Goal: Task Accomplishment & Management: Complete application form

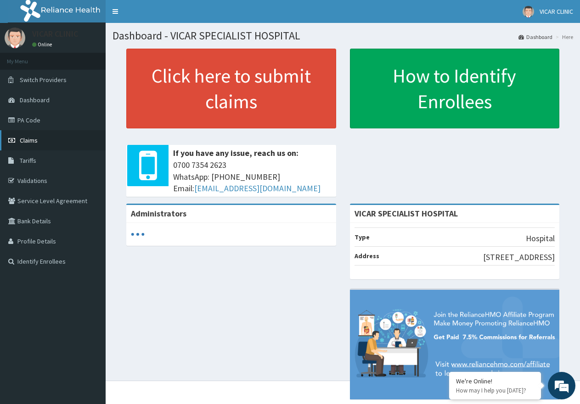
click at [35, 138] on span "Claims" at bounding box center [29, 140] width 18 height 8
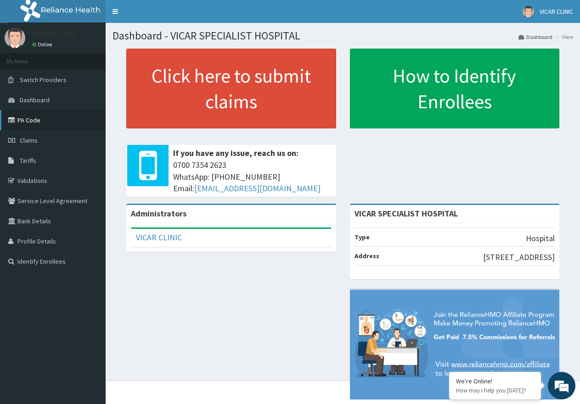
click at [52, 123] on link "PA Code" at bounding box center [53, 120] width 106 height 20
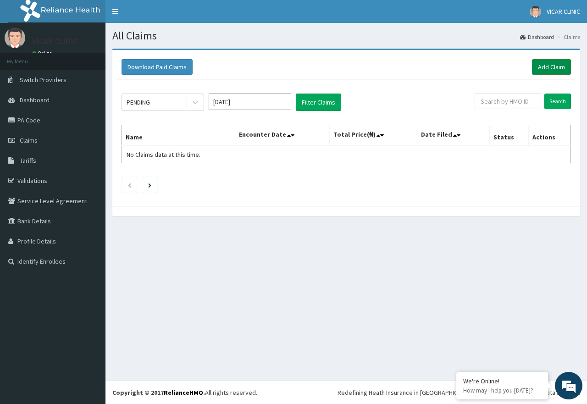
click at [543, 63] on link "Add Claim" at bounding box center [551, 67] width 39 height 16
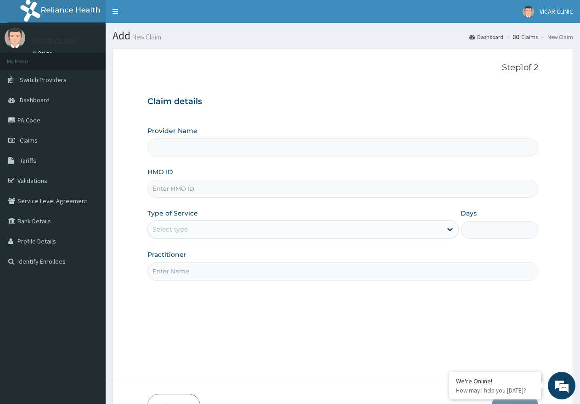
click at [171, 191] on input "HMO ID" at bounding box center [342, 189] width 390 height 18
type input "VICAR SPECIALIST HOSPITAL"
type input "TSH/10086/A"
click at [232, 228] on div "Select type" at bounding box center [294, 229] width 293 height 15
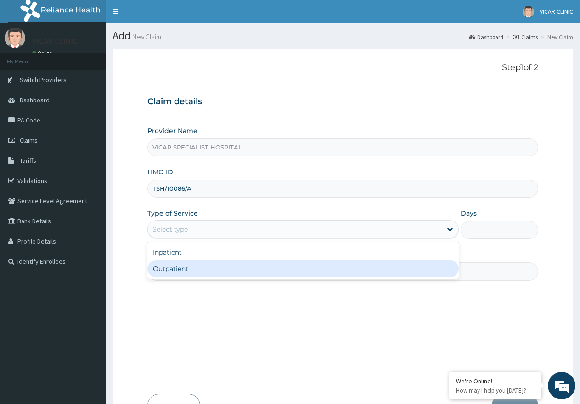
click at [222, 269] on div "Outpatient" at bounding box center [302, 269] width 311 height 17
type input "1"
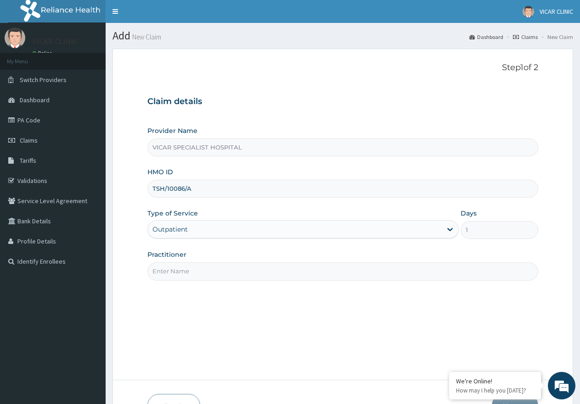
click at [222, 269] on input "Practitioner" at bounding box center [342, 271] width 390 height 18
type input "DR UCHE"
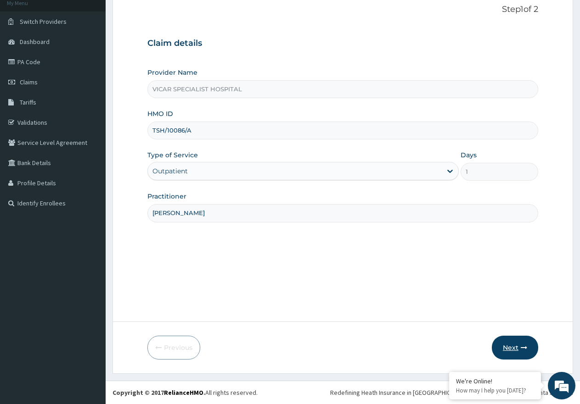
click at [520, 351] on icon "button" at bounding box center [523, 348] width 6 height 6
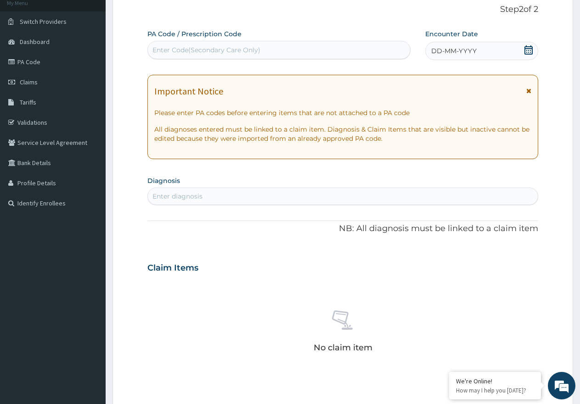
click at [528, 51] on icon at bounding box center [528, 49] width 9 height 9
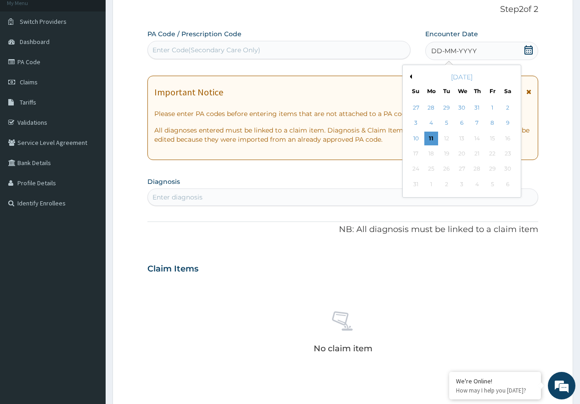
click at [429, 134] on div "11" at bounding box center [431, 139] width 14 height 14
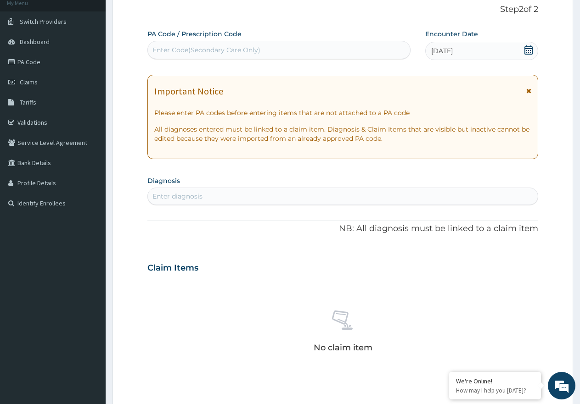
click at [186, 197] on div "Enter diagnosis" at bounding box center [177, 196] width 50 height 9
type input "URTICARI"
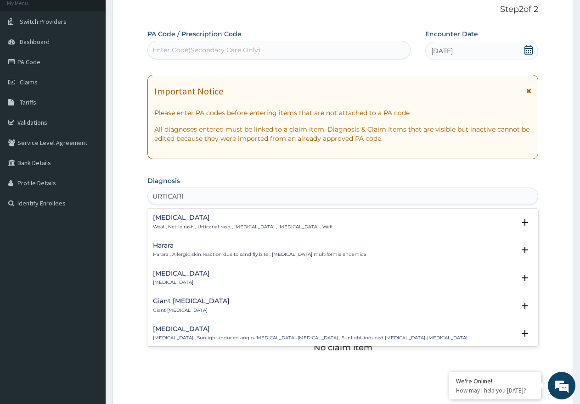
click at [167, 276] on h4 "Urticaria" at bounding box center [181, 273] width 57 height 7
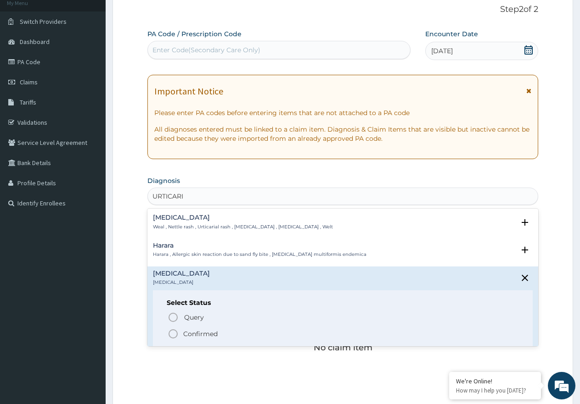
click at [172, 334] on icon "status option filled" at bounding box center [172, 334] width 11 height 11
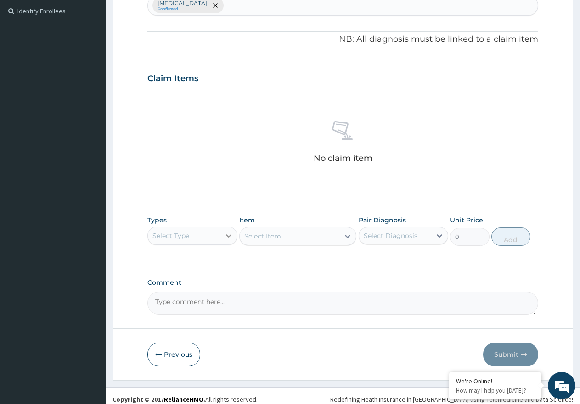
scroll to position [257, 0]
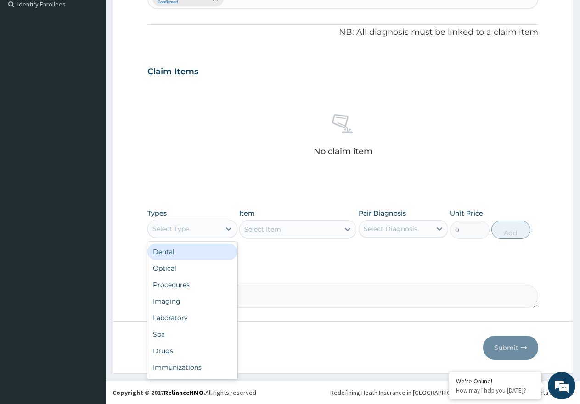
click at [211, 228] on div "Select Type" at bounding box center [184, 229] width 72 height 15
drag, startPoint x: 203, startPoint y: 292, endPoint x: 341, endPoint y: 256, distance: 142.8
click at [206, 289] on div "Procedures" at bounding box center [192, 285] width 90 height 17
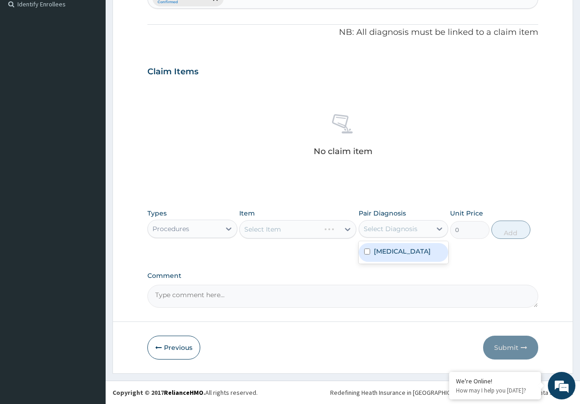
click at [413, 226] on div "Select Diagnosis" at bounding box center [390, 228] width 54 height 9
click at [412, 248] on div "Urticaria" at bounding box center [403, 252] width 90 height 19
checkbox input "true"
click at [315, 233] on div "Select Item" at bounding box center [297, 229] width 117 height 18
drag, startPoint x: 316, startPoint y: 233, endPoint x: 316, endPoint y: 240, distance: 6.9
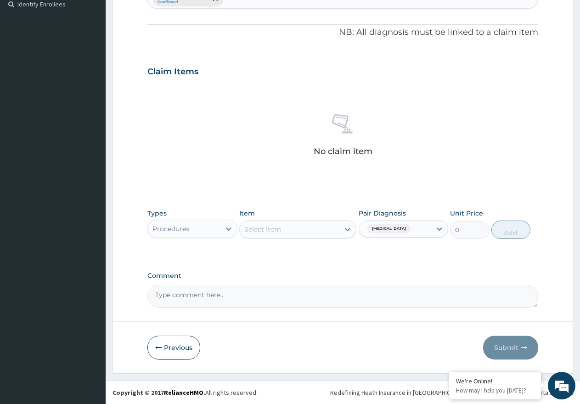
click at [316, 233] on div "Select Item" at bounding box center [290, 229] width 100 height 15
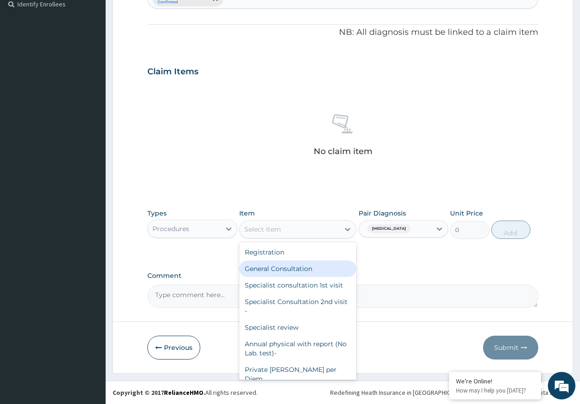
drag, startPoint x: 318, startPoint y: 264, endPoint x: 559, endPoint y: 228, distance: 243.7
click at [319, 265] on div "General Consultation" at bounding box center [297, 269] width 117 height 17
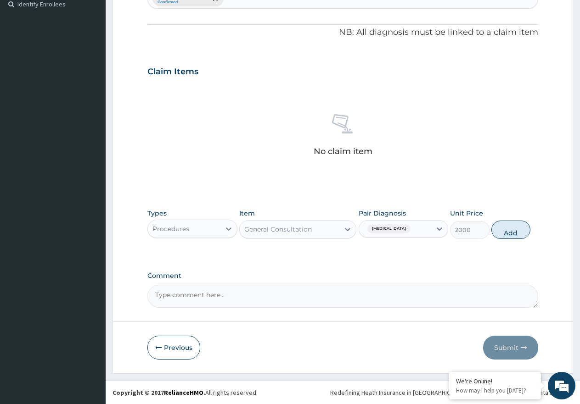
click at [517, 231] on button "Add" at bounding box center [510, 230] width 39 height 18
type input "0"
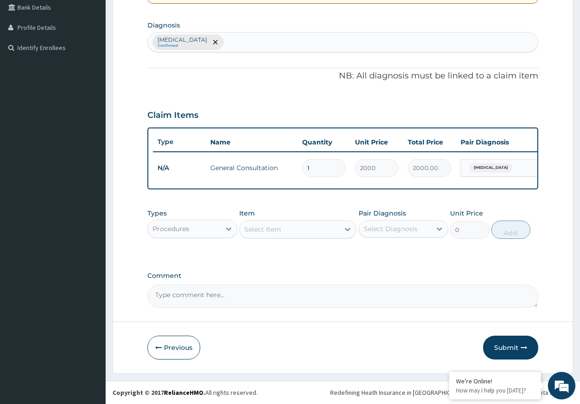
scroll to position [222, 0]
click at [204, 229] on div "Procedures" at bounding box center [184, 229] width 72 height 15
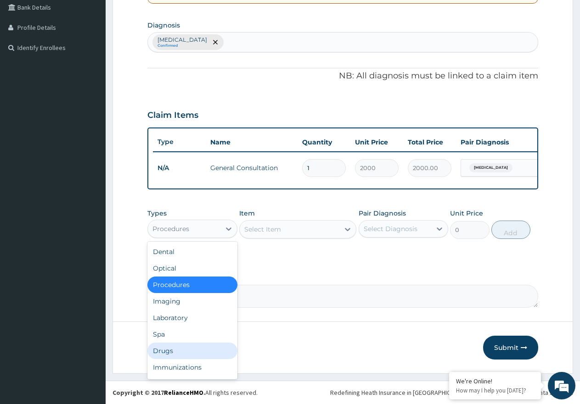
click at [174, 354] on div "Drugs" at bounding box center [192, 351] width 90 height 17
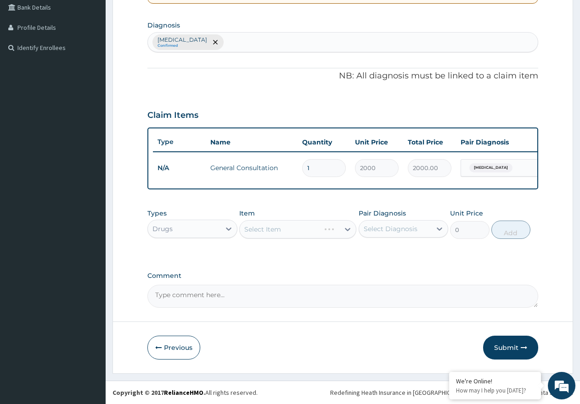
click at [411, 233] on div "Select Diagnosis" at bounding box center [390, 228] width 54 height 9
click at [411, 254] on div "Urticaria" at bounding box center [403, 252] width 90 height 19
checkbox input "true"
click at [317, 230] on div "Select Item" at bounding box center [297, 229] width 117 height 18
click at [317, 230] on div "Select Item" at bounding box center [290, 229] width 100 height 15
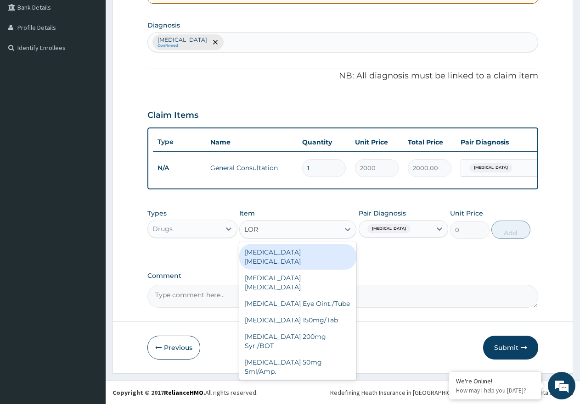
type input "LORA"
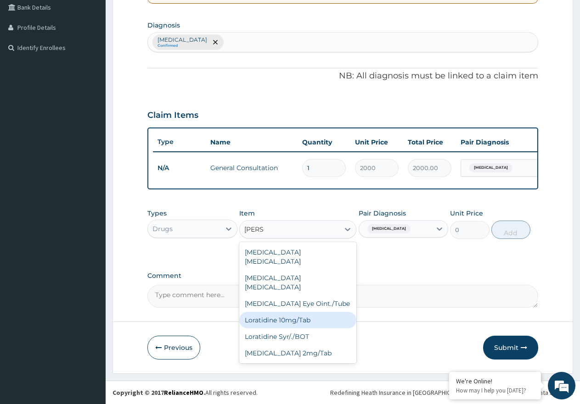
click at [295, 312] on div "Loratidine 10mg/Tab" at bounding box center [297, 320] width 117 height 17
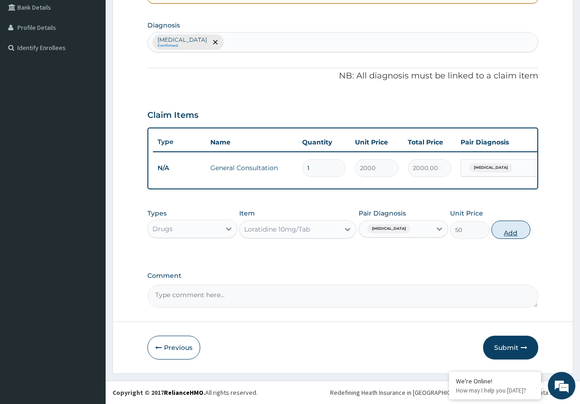
click at [499, 229] on button "Add" at bounding box center [510, 230] width 39 height 18
type input "0"
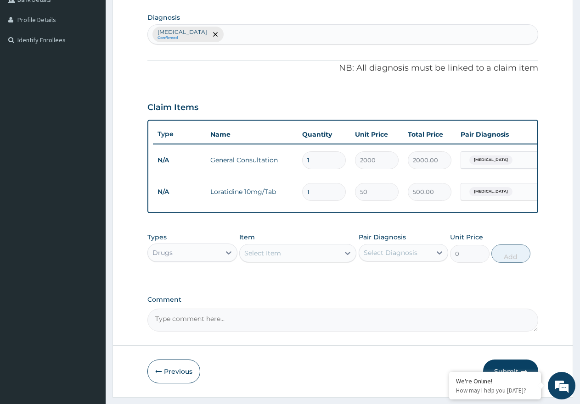
type input "10"
type input "500.00"
type input "10"
click at [290, 260] on div "Select Item" at bounding box center [290, 253] width 100 height 15
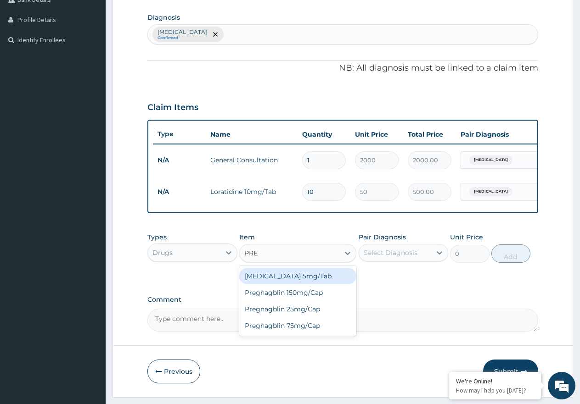
type input "PRED"
click at [299, 284] on div "Prednisolone 5mg/Tab" at bounding box center [297, 276] width 117 height 17
type input "55"
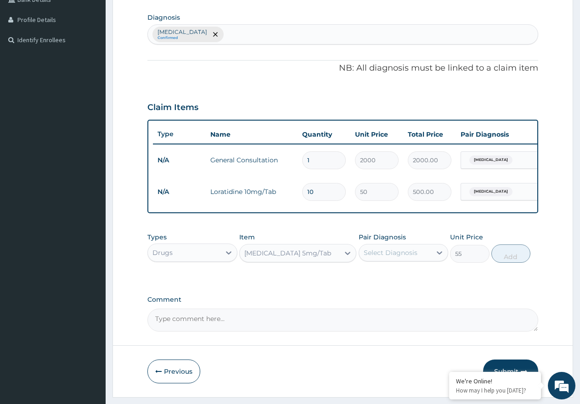
click at [384, 257] on div "Select Diagnosis" at bounding box center [390, 252] width 54 height 9
click at [391, 280] on label "Urticaria" at bounding box center [401, 275] width 57 height 9
checkbox input "true"
click at [523, 263] on button "Add" at bounding box center [510, 254] width 39 height 18
type input "0"
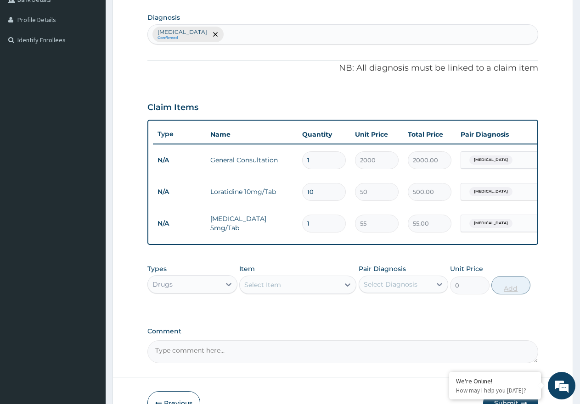
type input "14"
type input "770.00"
type input "14"
click at [322, 292] on div "Select Item" at bounding box center [290, 285] width 100 height 15
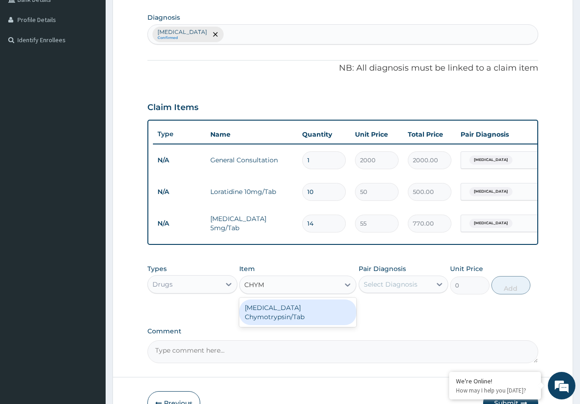
type input "CHYMO"
click at [320, 312] on div "Trypsin Chymotrypsin/Tab" at bounding box center [297, 313] width 117 height 26
type input "65"
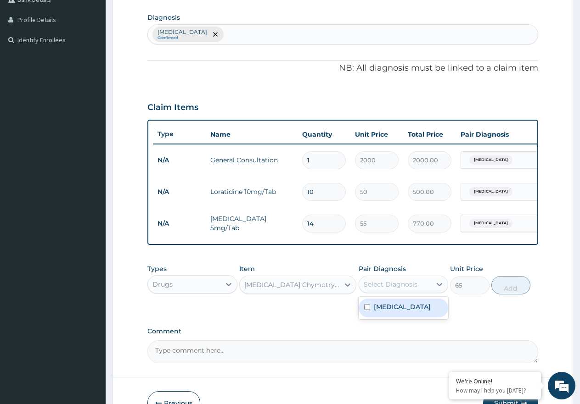
drag, startPoint x: 399, startPoint y: 287, endPoint x: 404, endPoint y: 319, distance: 32.0
click at [400, 287] on div "Select Diagnosis" at bounding box center [390, 284] width 54 height 9
click at [405, 318] on div "Urticaria" at bounding box center [403, 308] width 90 height 19
checkbox input "true"
click at [515, 288] on button "Add" at bounding box center [510, 285] width 39 height 18
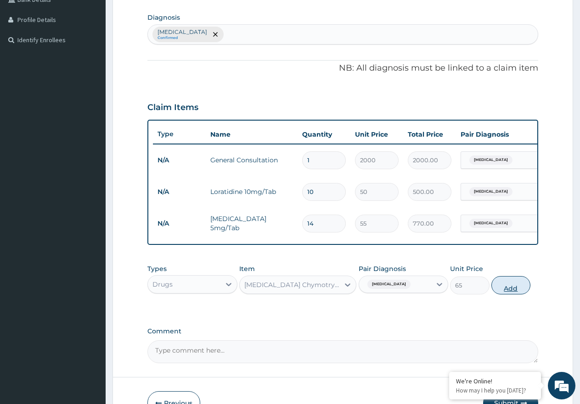
type input "0"
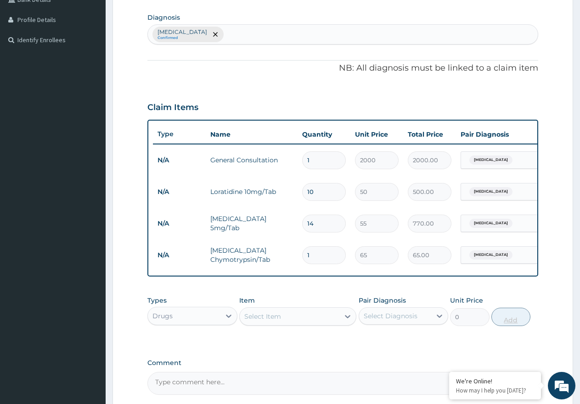
type input "10"
type input "650.00"
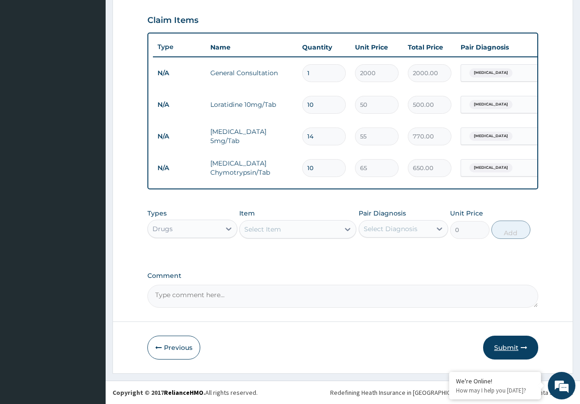
type input "10"
click at [524, 347] on icon "button" at bounding box center [523, 348] width 6 height 6
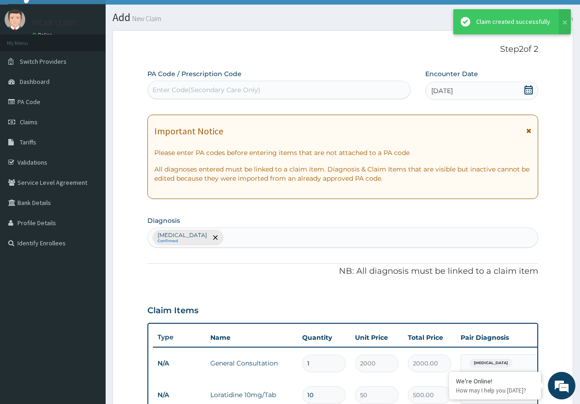
scroll to position [317, 0]
